Goal: Task Accomplishment & Management: Complete application form

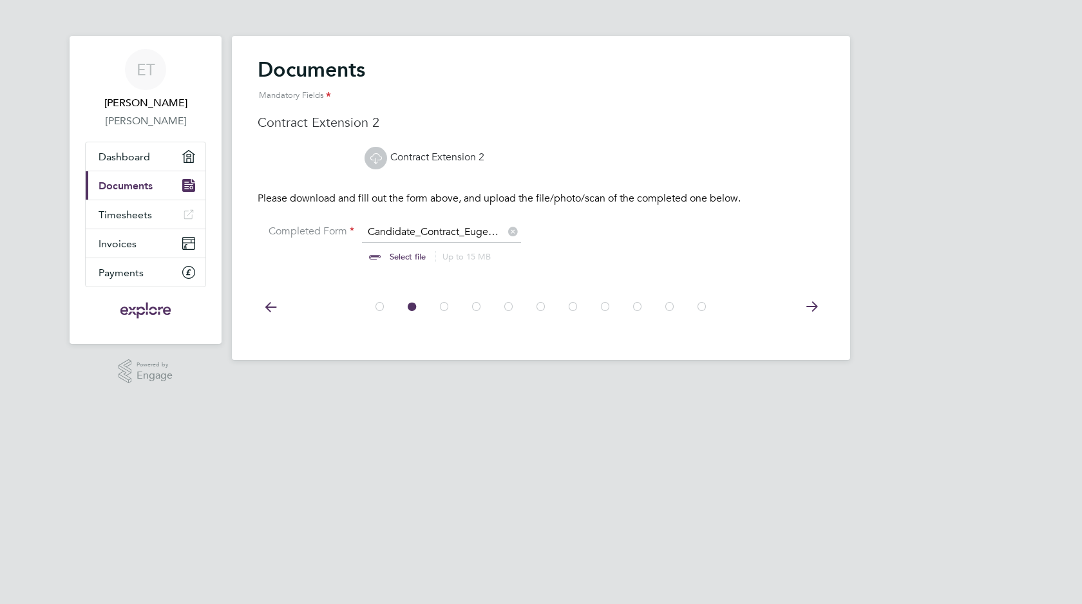
scroll to position [17, 160]
click at [376, 156] on icon at bounding box center [376, 158] width 16 height 16
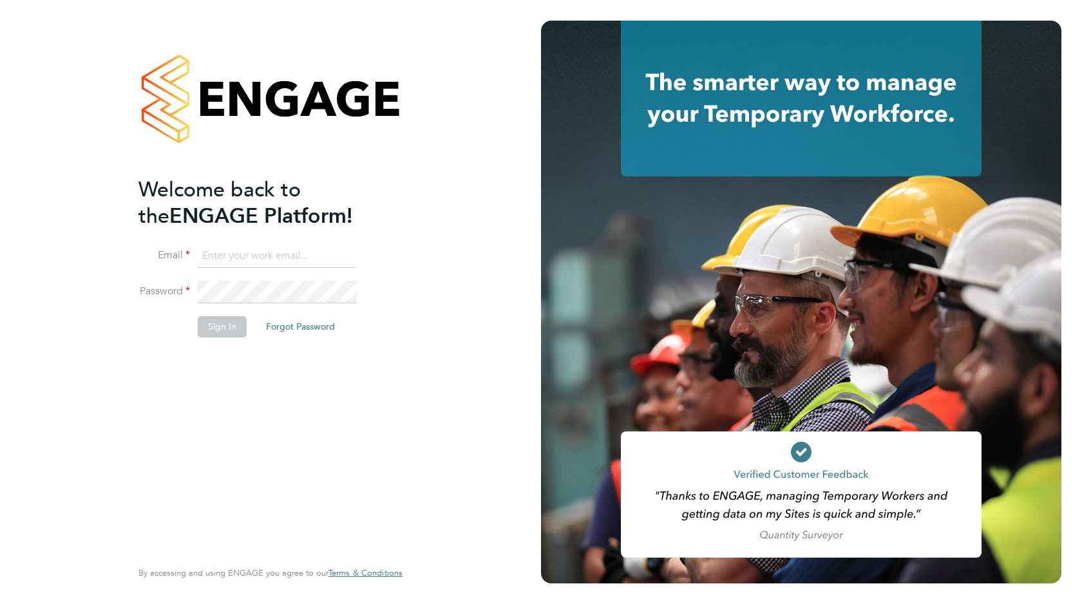
click at [289, 259] on input at bounding box center [277, 256] width 159 height 23
type input "yahenmail@gmail.com"
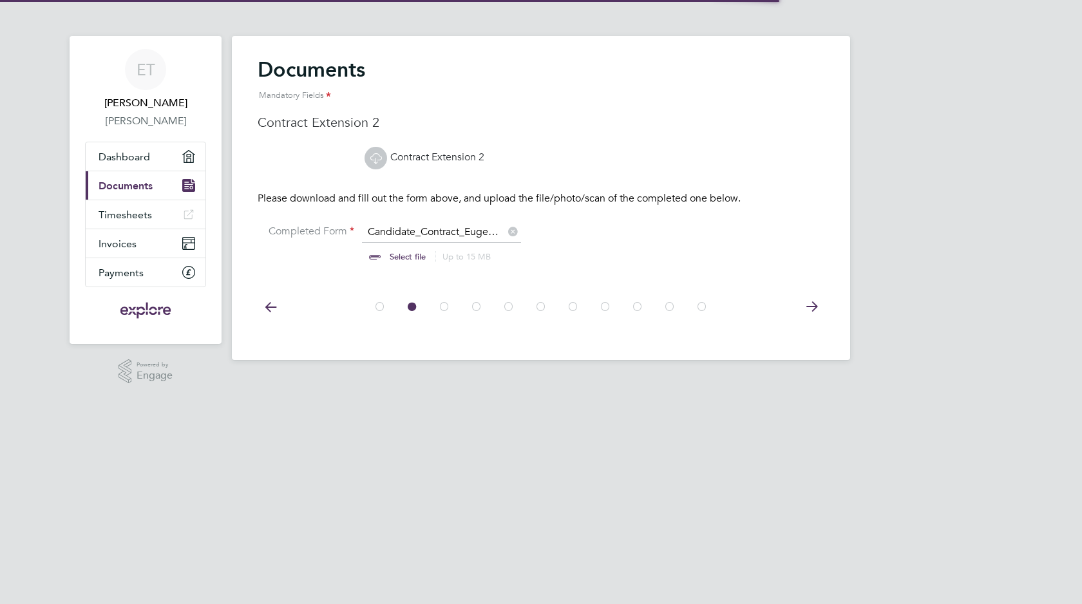
scroll to position [17, 160]
click at [375, 160] on icon at bounding box center [376, 158] width 16 height 16
click at [515, 227] on icon at bounding box center [513, 230] width 14 height 14
click at [393, 249] on input "file" at bounding box center [420, 244] width 202 height 39
type input "C:\fakepath\Candidate_Contract_Eugen+[PERSON_NAME]+EXT2.pdf"
